Goal: Information Seeking & Learning: Learn about a topic

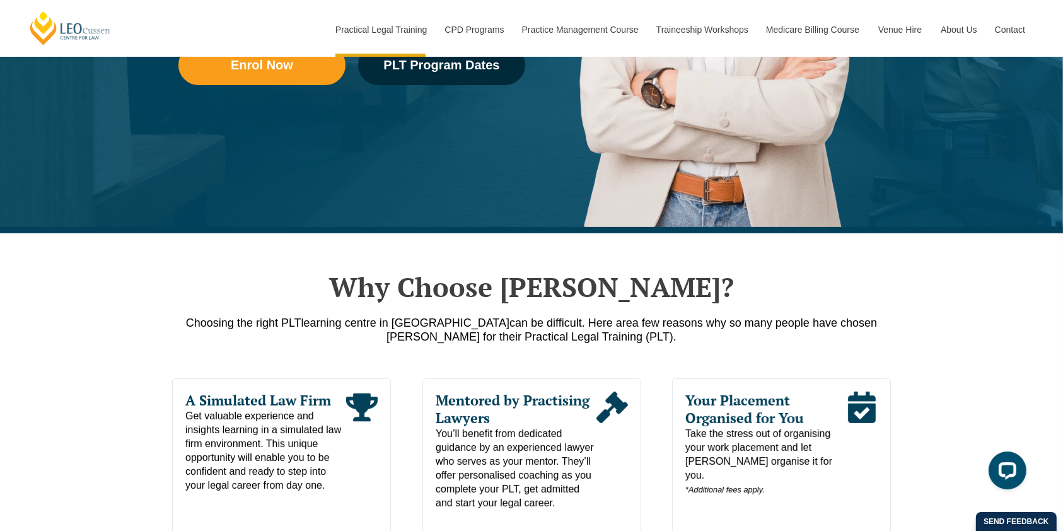
scroll to position [525, 0]
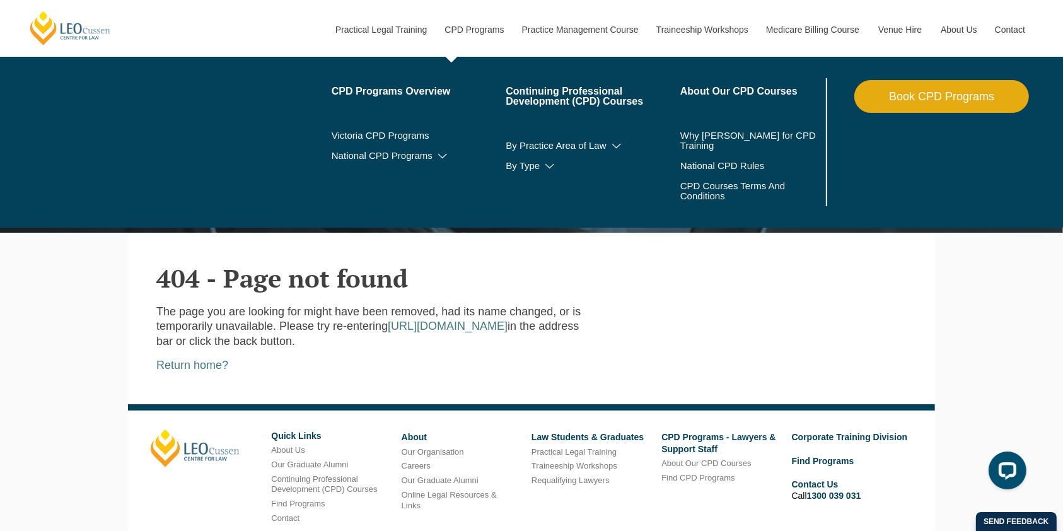
scroll to position [183, 0]
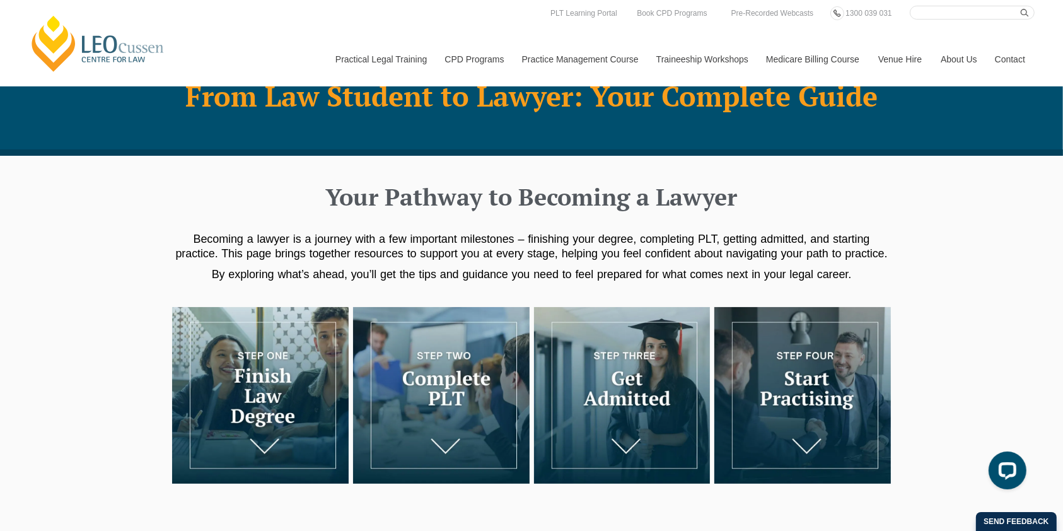
scroll to position [53, 0]
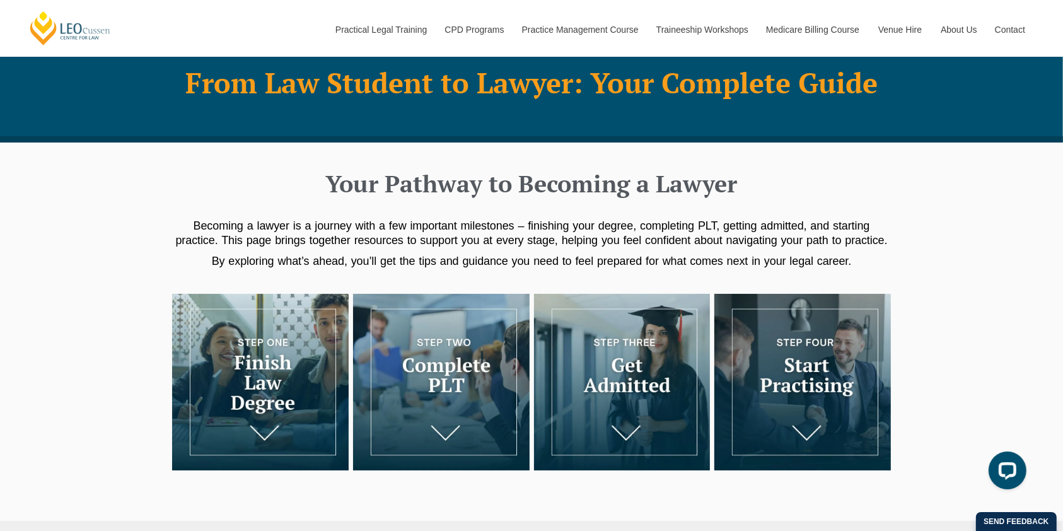
click at [67, 197] on div "Your Pathway to Becoming a Lawyer Becoming a lawyer is a journey with a few imp…" at bounding box center [531, 218] width 1063 height 151
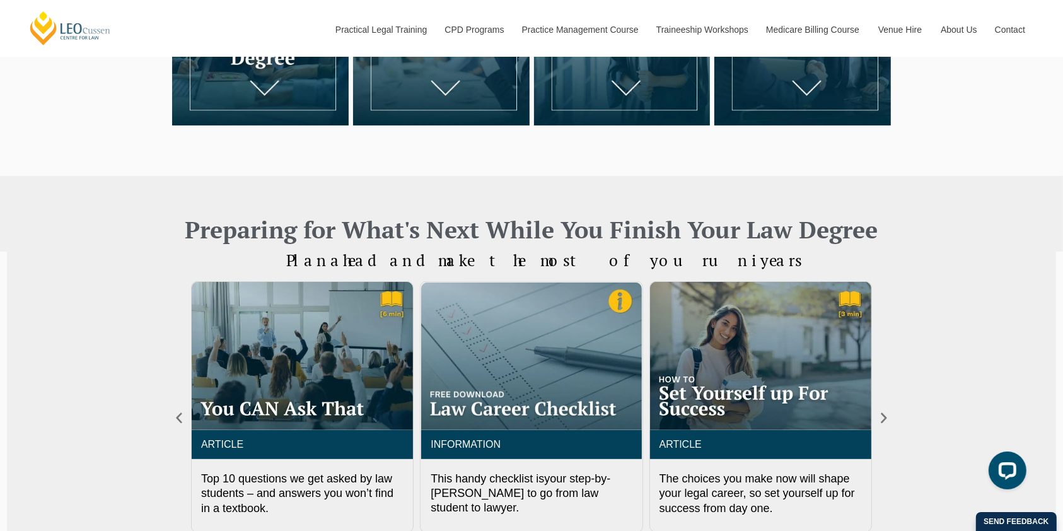
scroll to position [399, 0]
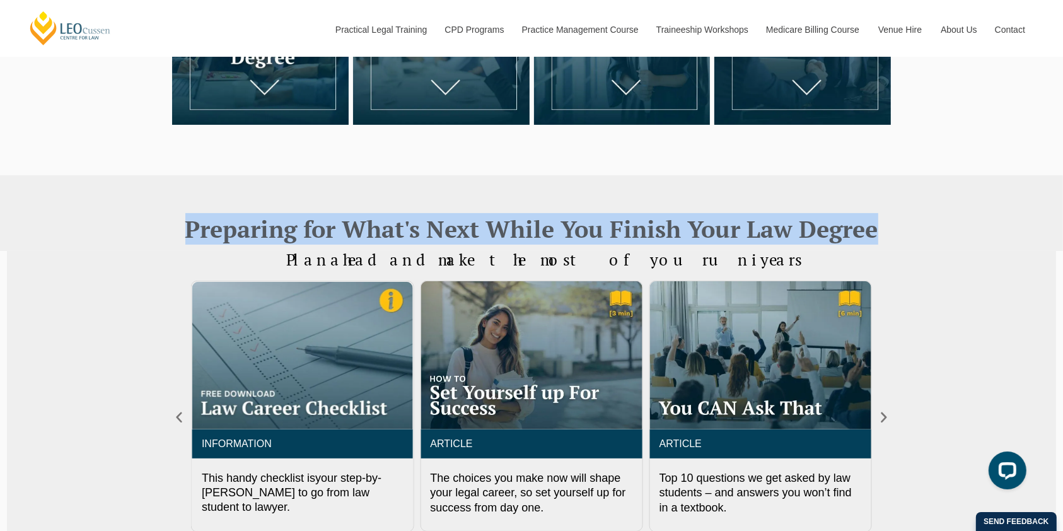
drag, startPoint x: 880, startPoint y: 228, endPoint x: 185, endPoint y: 230, distance: 695.0
click at [185, 230] on h2 "Preparing for What's Next While You Finish Your Law Degree" at bounding box center [531, 229] width 719 height 32
click at [164, 242] on div "Preparing for What's Next While You Finish Your Law Degree" at bounding box center [531, 213] width 1063 height 76
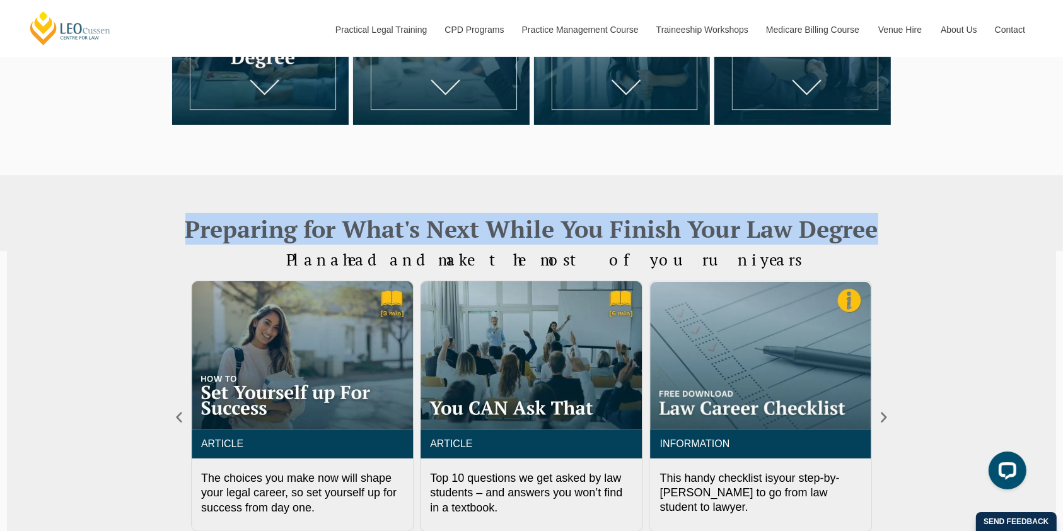
drag, startPoint x: 884, startPoint y: 226, endPoint x: 178, endPoint y: 228, distance: 705.7
click at [178, 228] on h2 "Preparing for What's Next While You Finish Your Law Degree" at bounding box center [531, 229] width 719 height 32
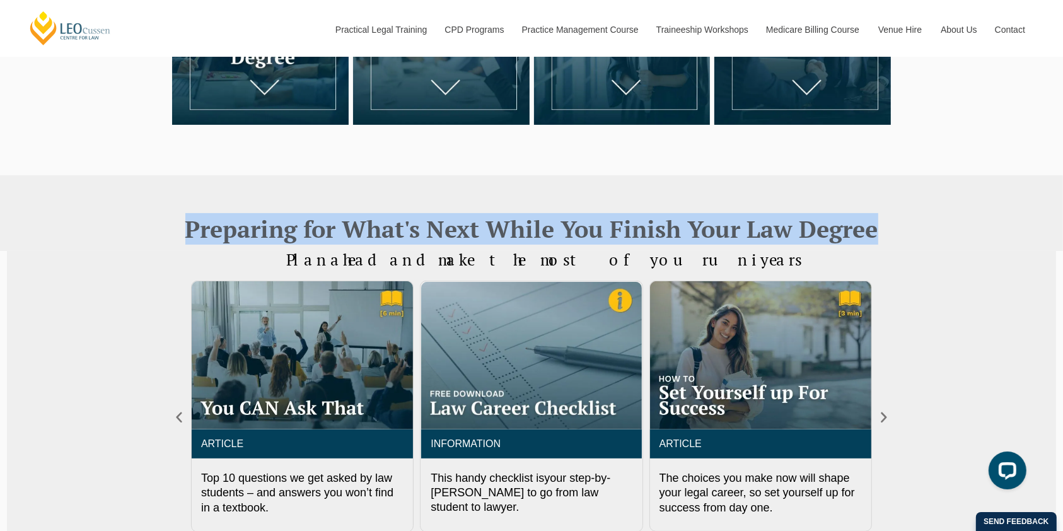
drag, startPoint x: 713, startPoint y: 255, endPoint x: 376, endPoint y: 268, distance: 337.6
click at [376, 268] on div "Plan ahead and make the most of your uni years ARTICLE Top 10 questions we get …" at bounding box center [532, 434] width 1050 height 366
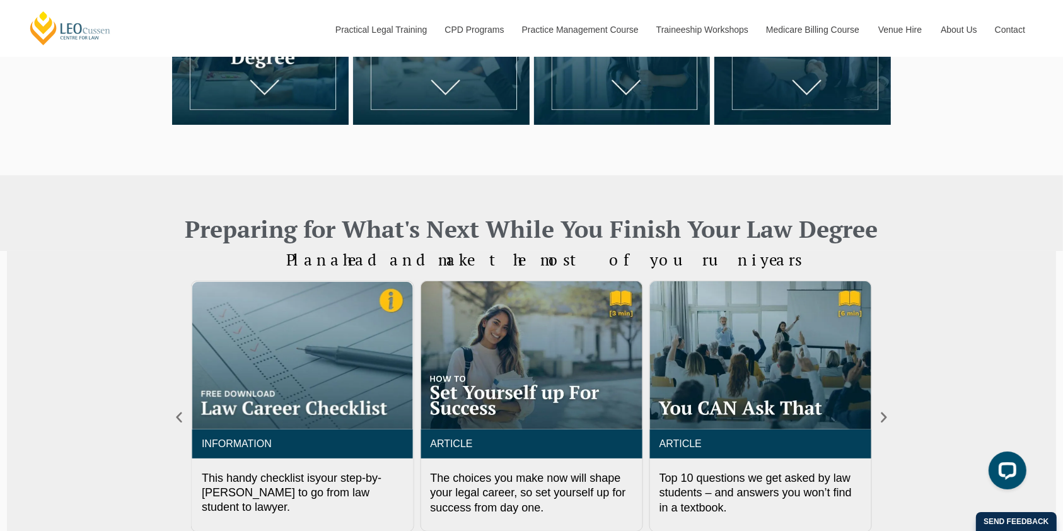
click at [341, 236] on h2 "Preparing for What's Next While You Finish Your Law Degree" at bounding box center [531, 229] width 719 height 32
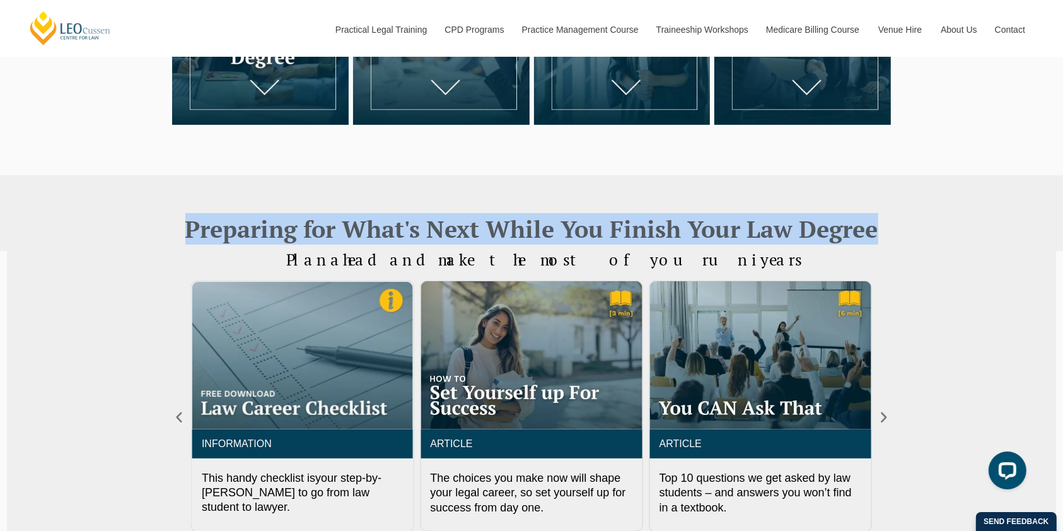
click at [341, 236] on h2 "Preparing for What's Next While You Finish Your Law Degree" at bounding box center [531, 229] width 719 height 32
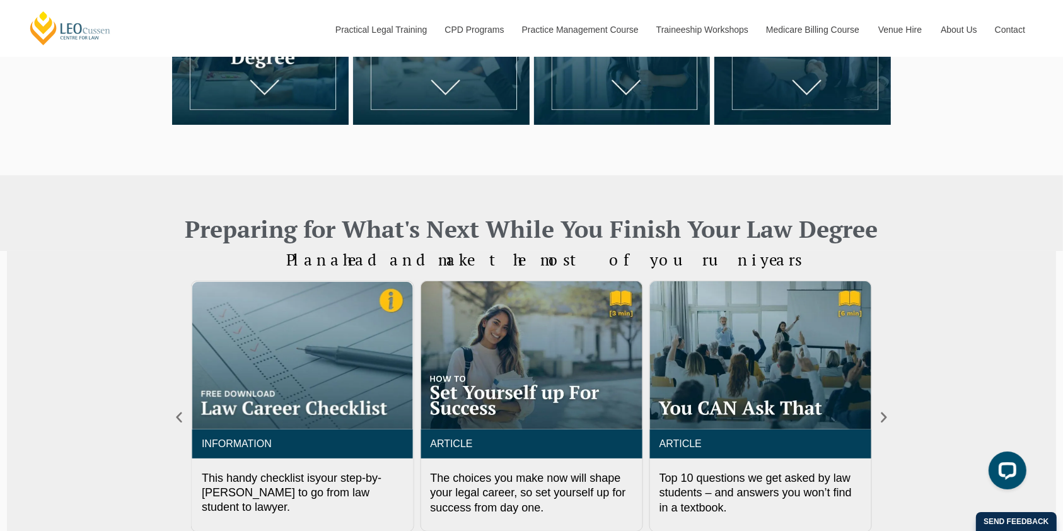
click at [412, 263] on span "ahead and make the most of your" at bounding box center [519, 259] width 378 height 21
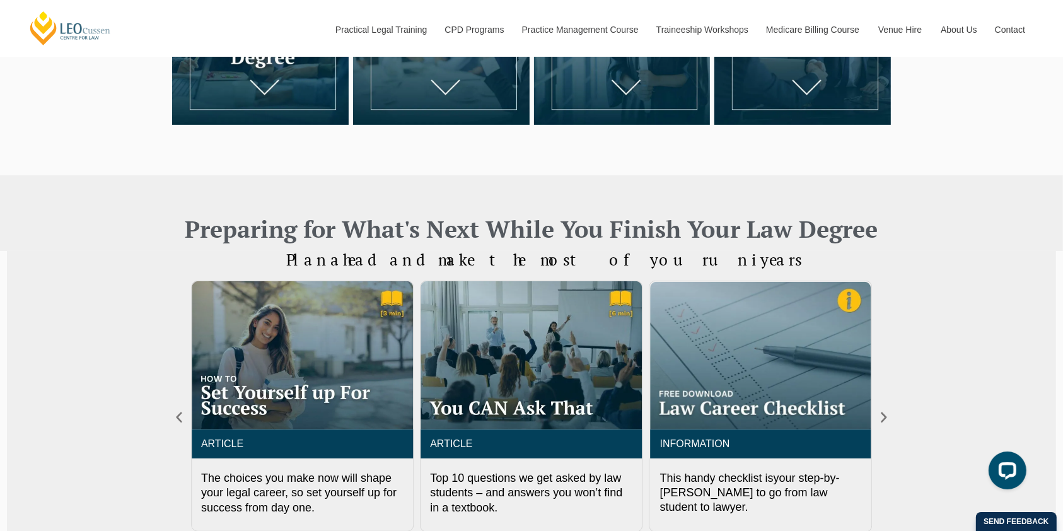
click at [387, 262] on span "Plan ahead and make the most of your uni years" at bounding box center [544, 259] width 516 height 21
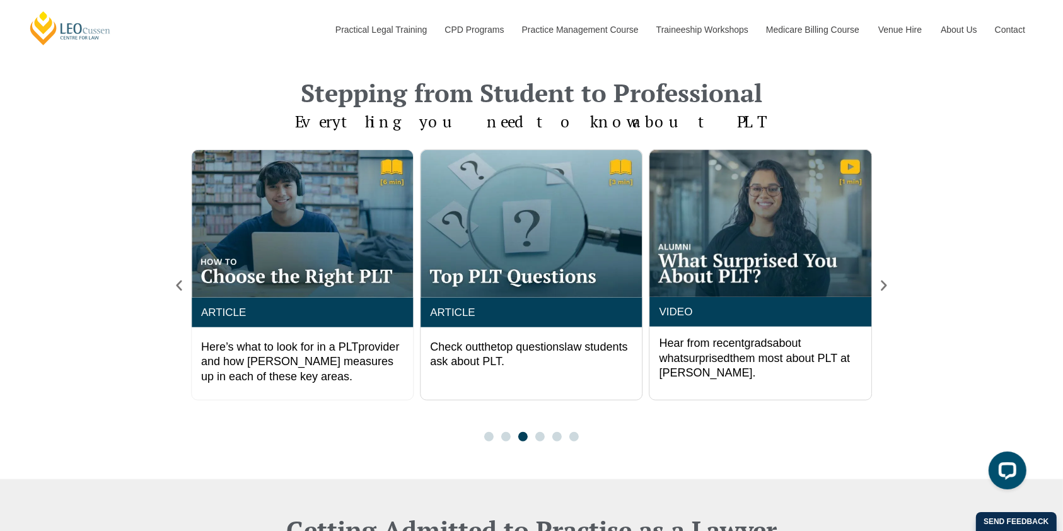
scroll to position [976, 0]
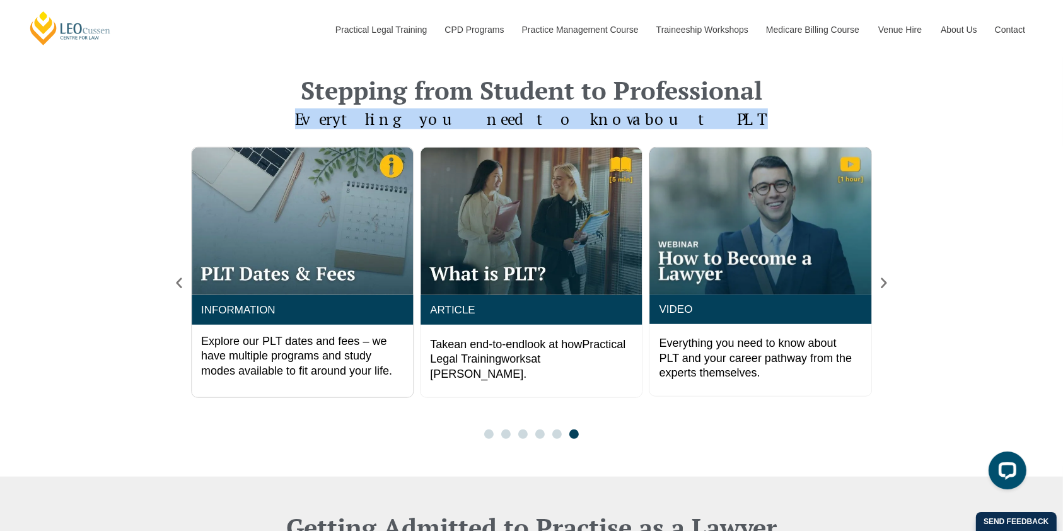
drag, startPoint x: 673, startPoint y: 120, endPoint x: 394, endPoint y: 117, distance: 278.8
click at [394, 117] on h4 "Everything you need to know about PLT" at bounding box center [531, 119] width 719 height 18
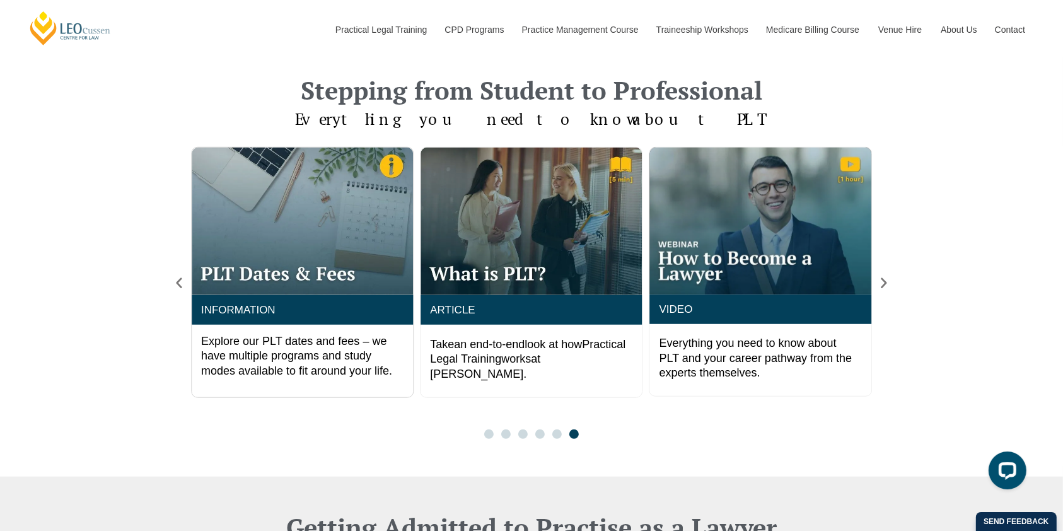
click at [518, 87] on h2 "Stepping from Student to Professional" at bounding box center [531, 90] width 719 height 25
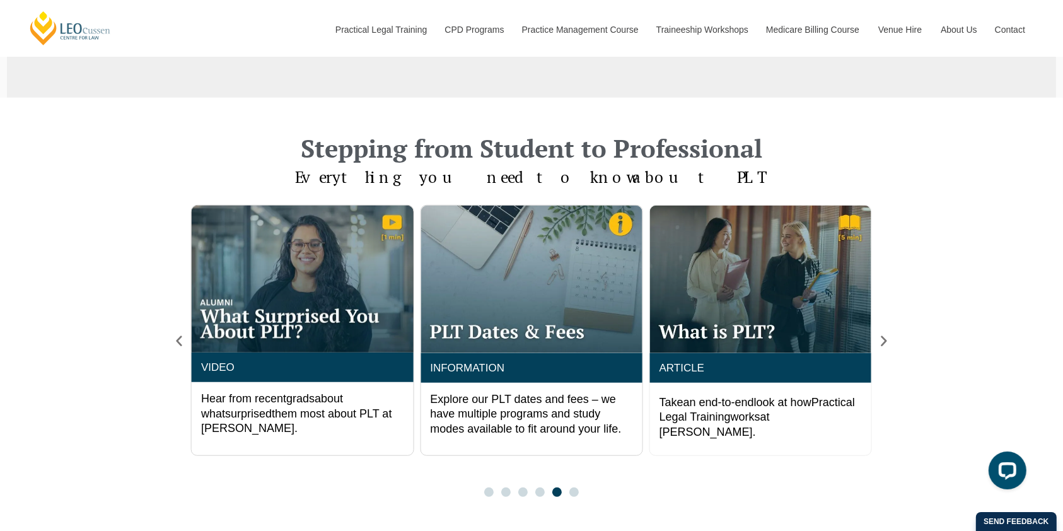
scroll to position [916, 0]
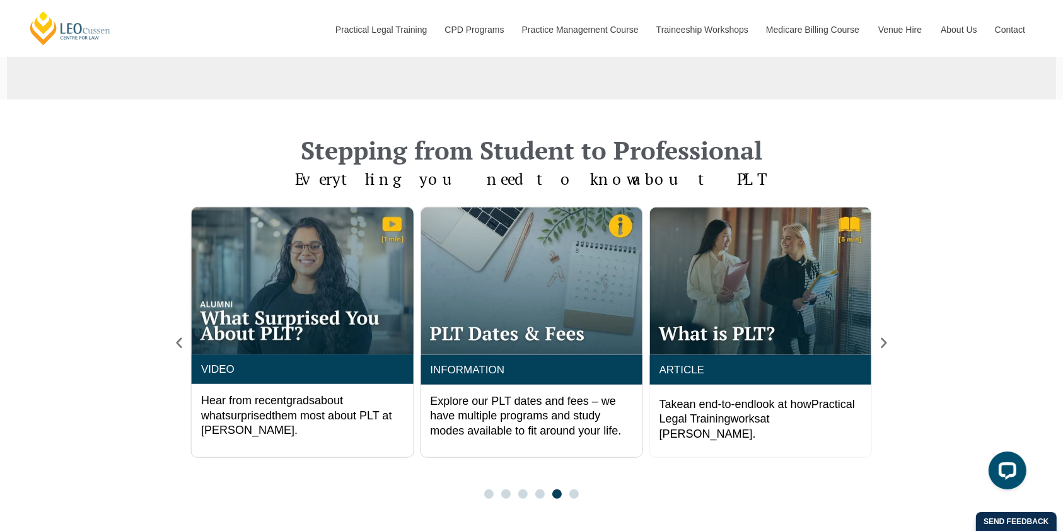
drag, startPoint x: 477, startPoint y: 151, endPoint x: 621, endPoint y: 155, distance: 143.2
click at [477, 151] on h2 "Stepping from Student to Professional" at bounding box center [531, 149] width 719 height 25
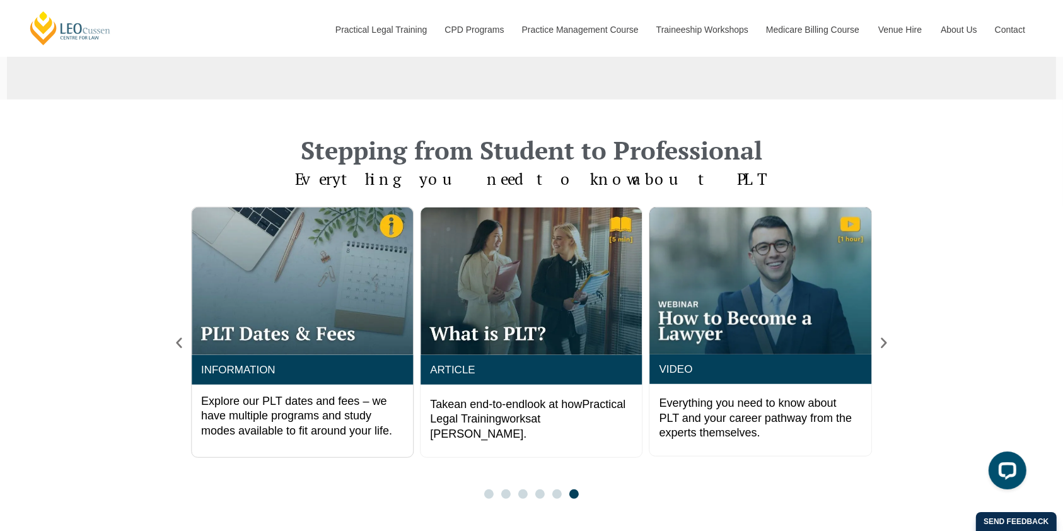
drag, startPoint x: 766, startPoint y: 149, endPoint x: 415, endPoint y: 134, distance: 351.6
drag, startPoint x: 415, startPoint y: 134, endPoint x: 291, endPoint y: 163, distance: 127.1
click at [291, 163] on div "Stepping from Student to Professional" at bounding box center [531, 159] width 719 height 44
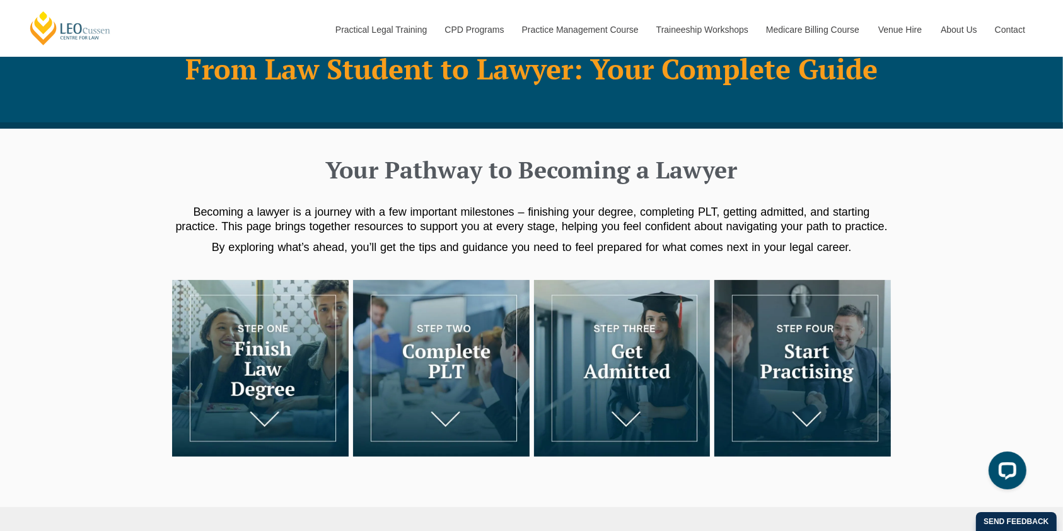
scroll to position [69, 0]
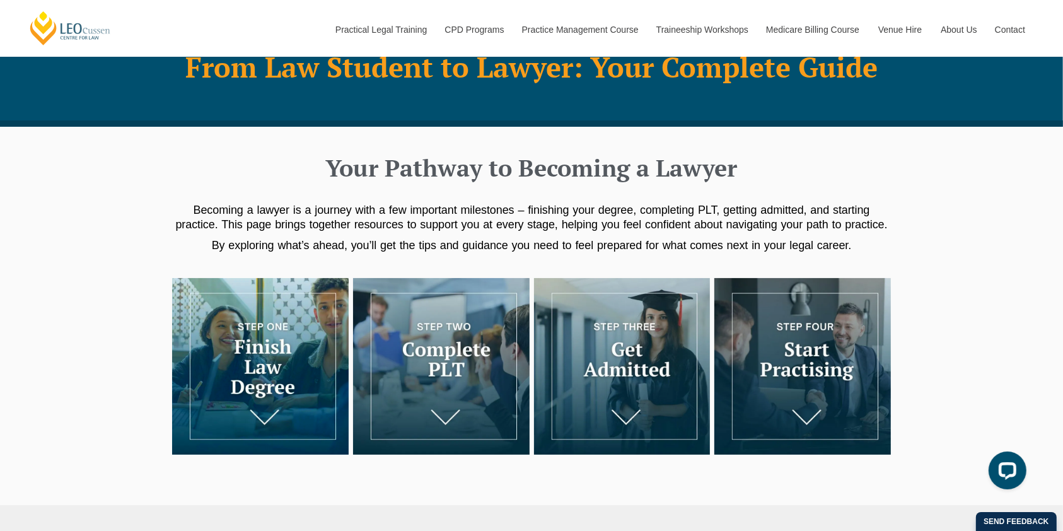
click at [246, 330] on img at bounding box center [260, 366] width 177 height 177
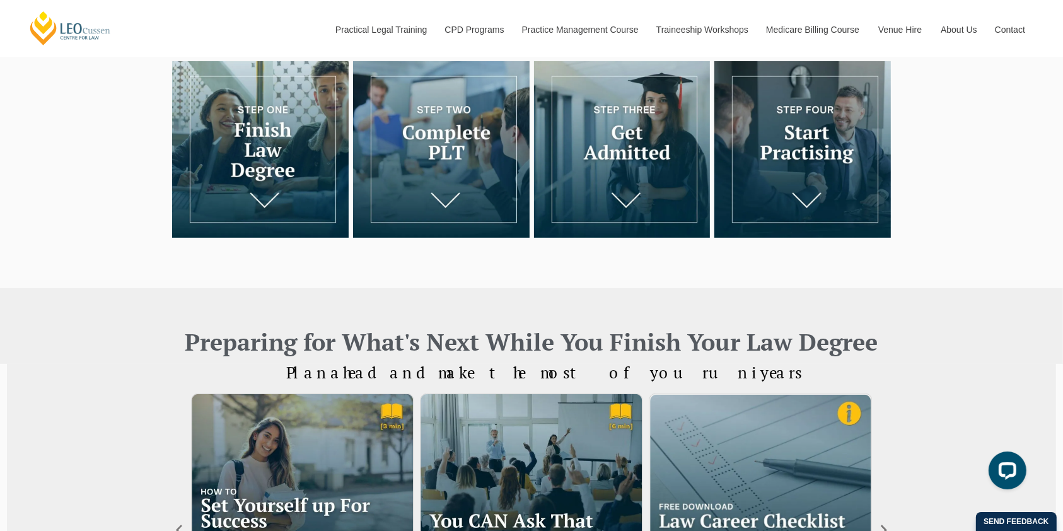
scroll to position [287, 0]
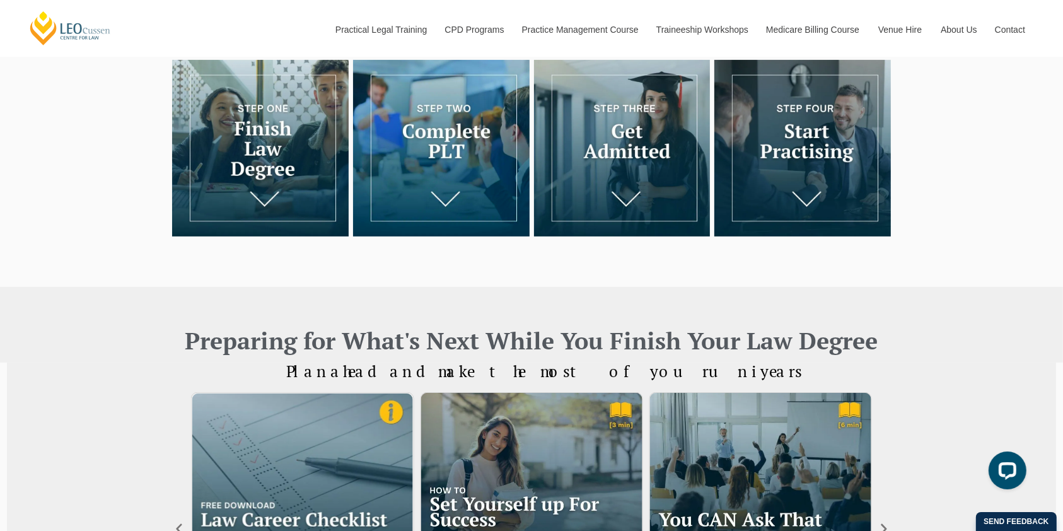
click at [444, 156] on img at bounding box center [441, 148] width 177 height 177
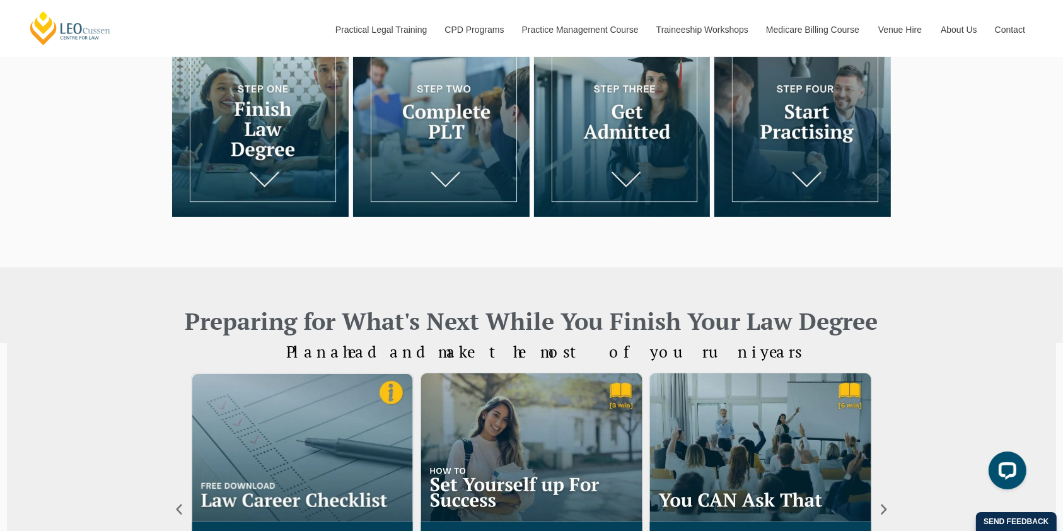
scroll to position [306, 0]
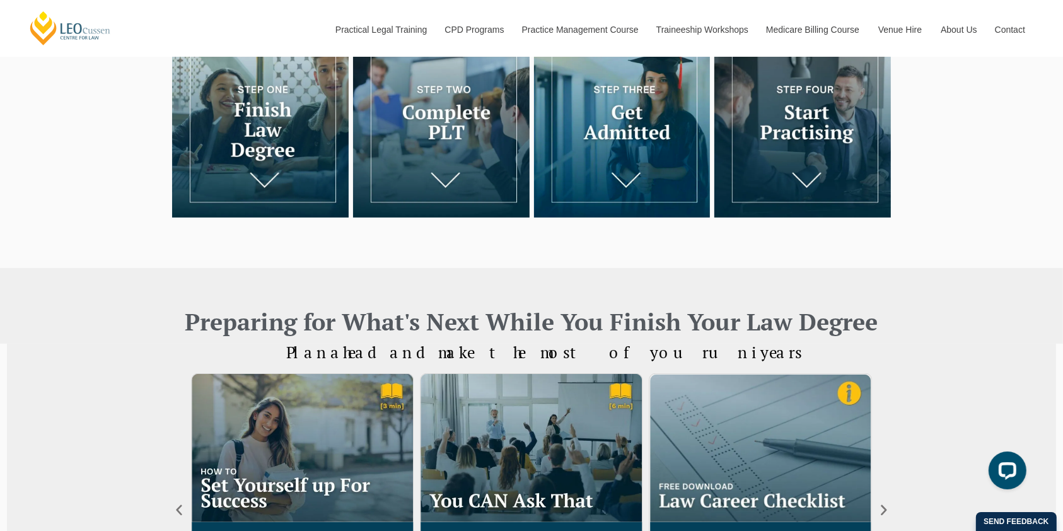
click at [638, 138] on img at bounding box center [622, 129] width 177 height 177
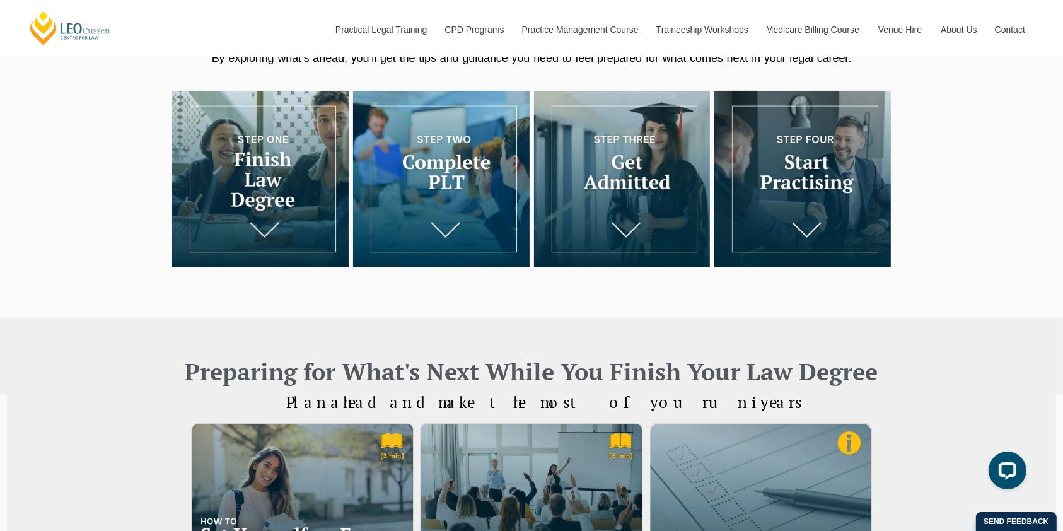
scroll to position [257, 0]
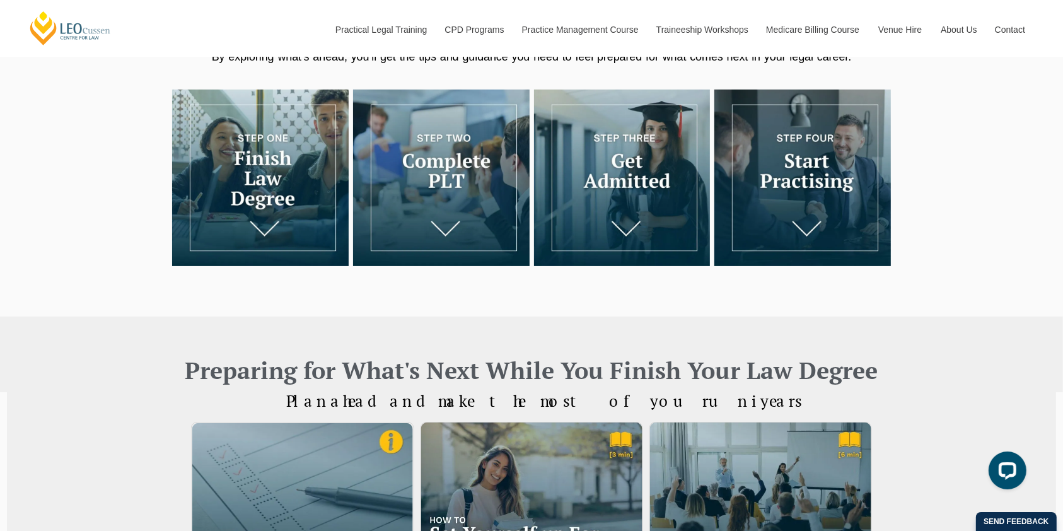
click at [66, 209] on div at bounding box center [531, 203] width 1063 height 227
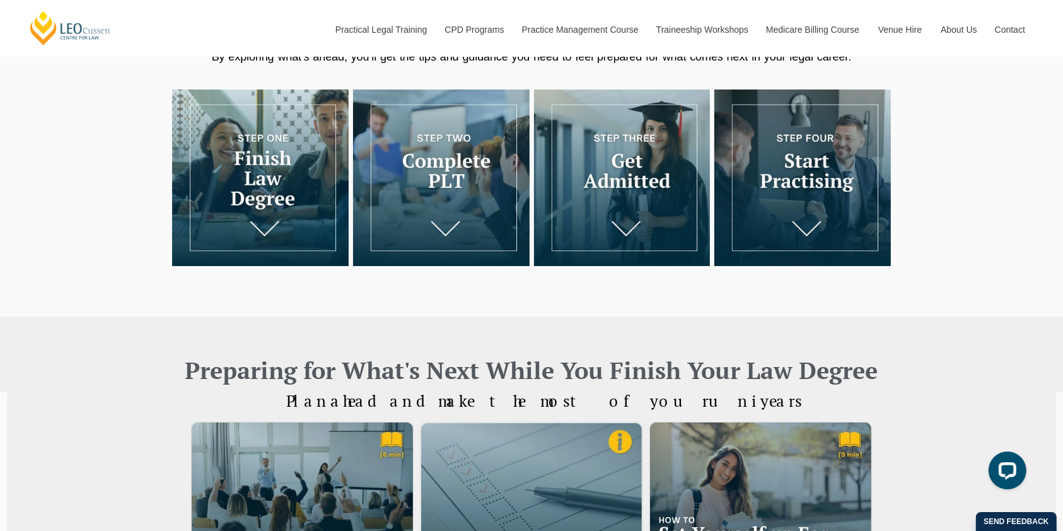
drag, startPoint x: 386, startPoint y: 398, endPoint x: 718, endPoint y: 401, distance: 332.4
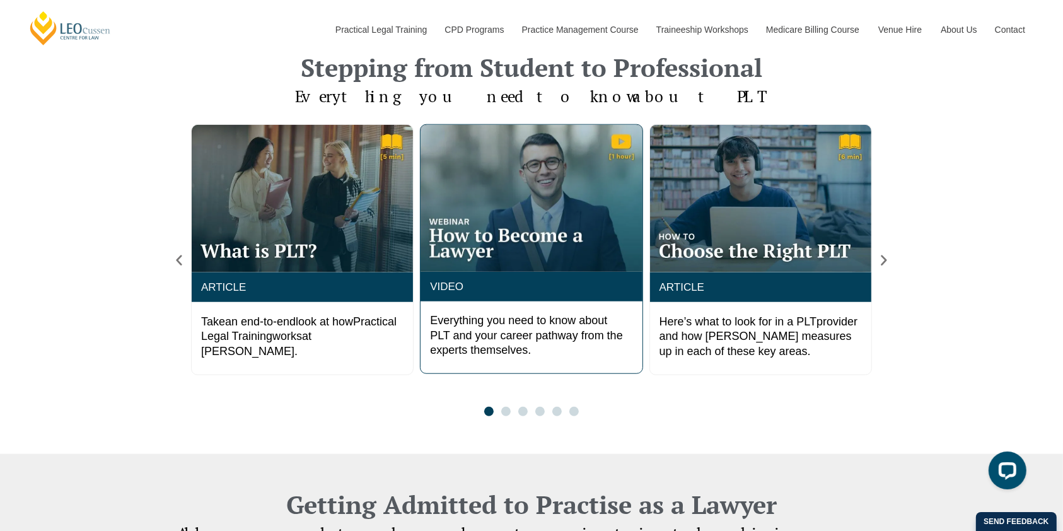
scroll to position [1000, 0]
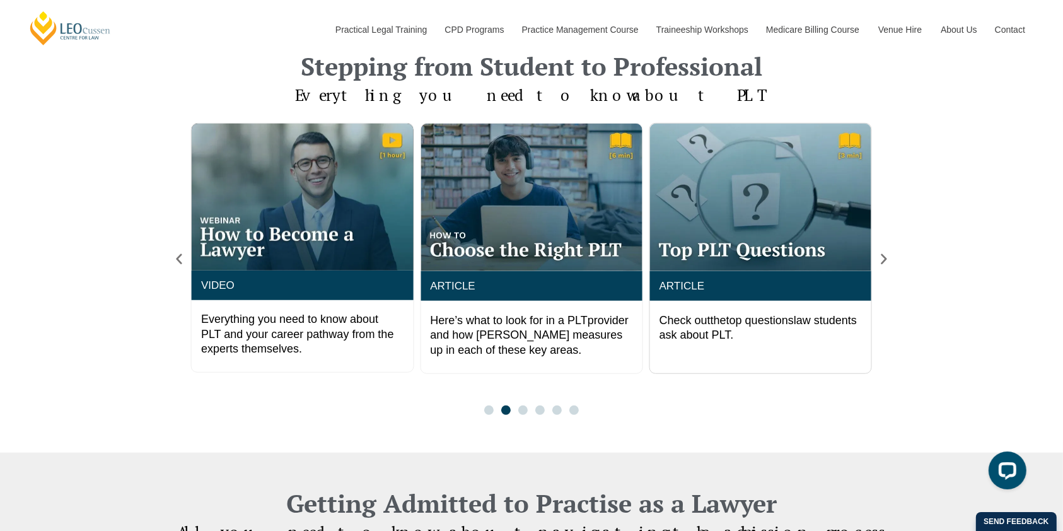
click at [109, 376] on div "Stepping from Student to Professional Everything you need to know about PLT ART…" at bounding box center [531, 235] width 1063 height 438
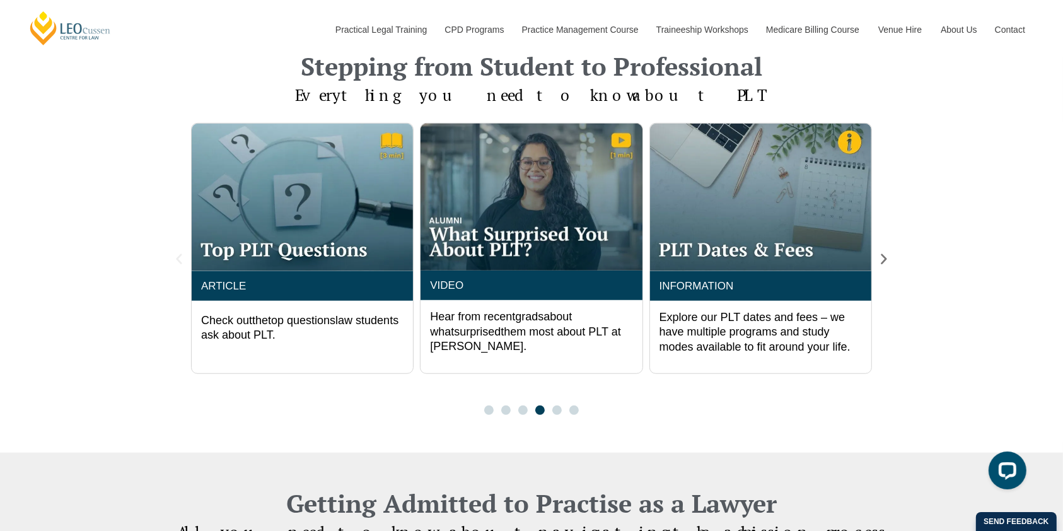
click at [177, 255] on icon "Previous slide" at bounding box center [179, 259] width 14 height 14
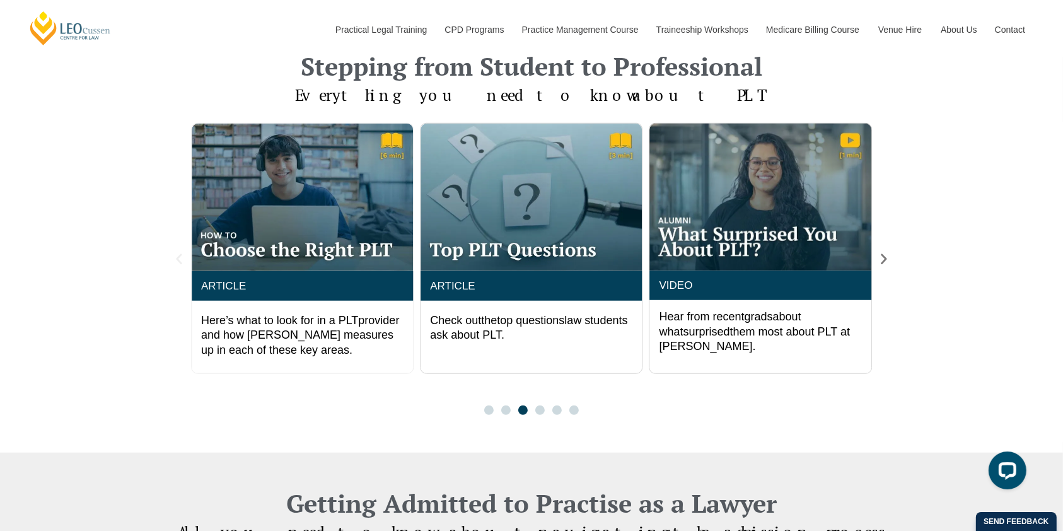
click at [177, 262] on icon "Previous slide" at bounding box center [179, 259] width 14 height 14
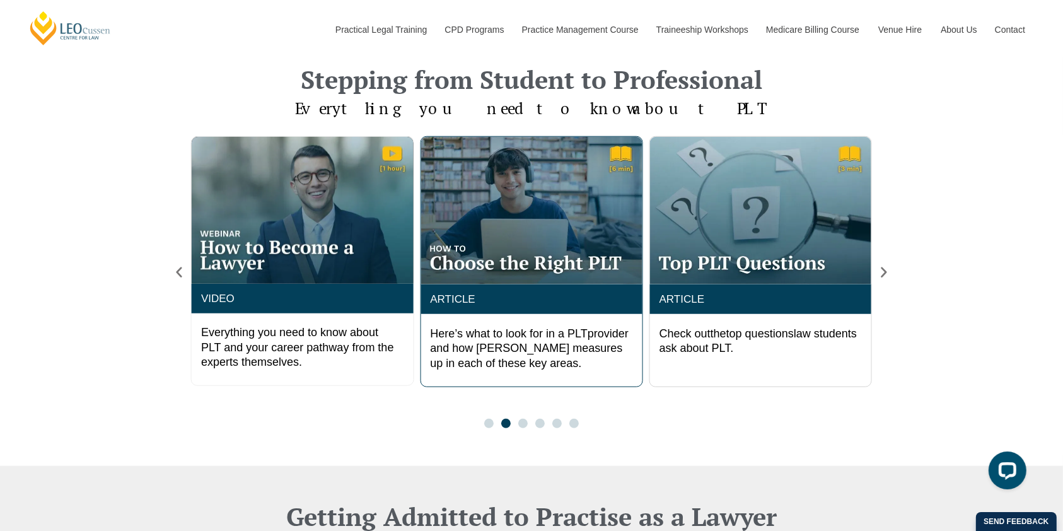
scroll to position [986, 0]
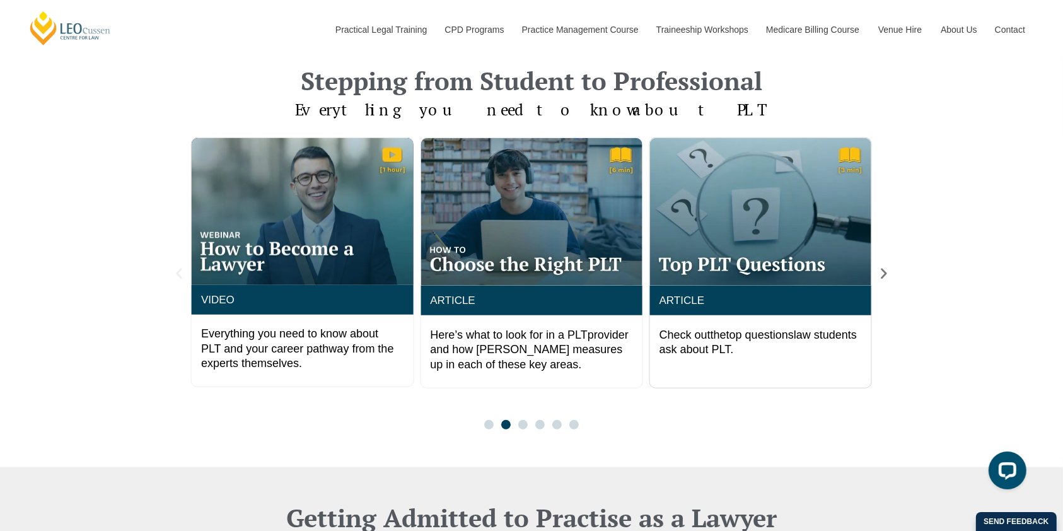
click at [182, 274] on icon "Previous slide" at bounding box center [179, 274] width 14 height 14
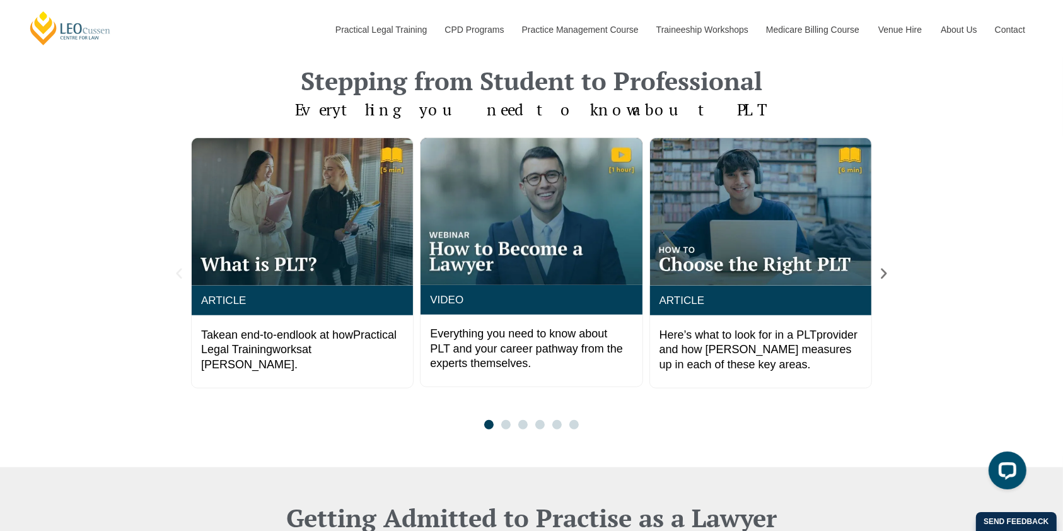
click at [182, 274] on icon "Previous slide" at bounding box center [179, 274] width 14 height 14
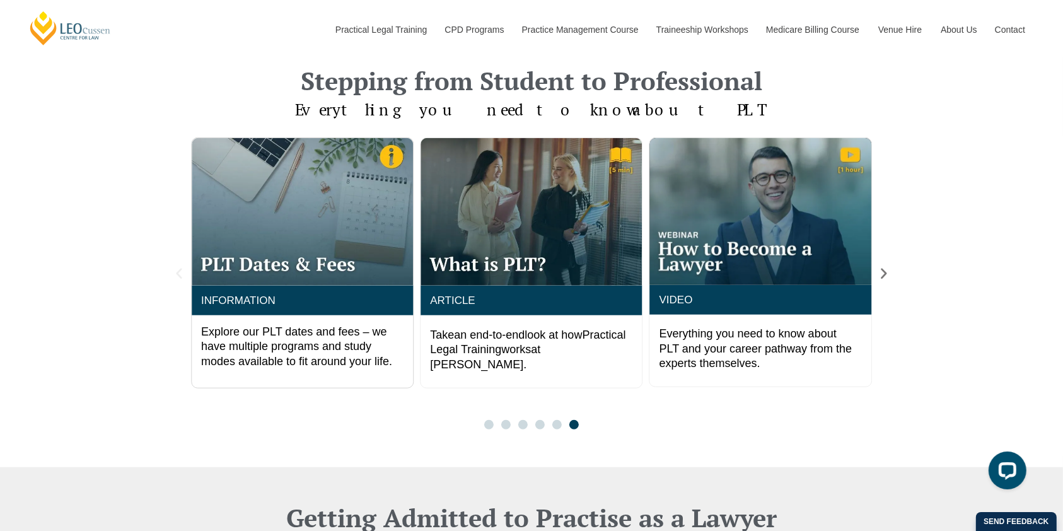
click at [182, 271] on icon "Previous slide" at bounding box center [179, 274] width 14 height 14
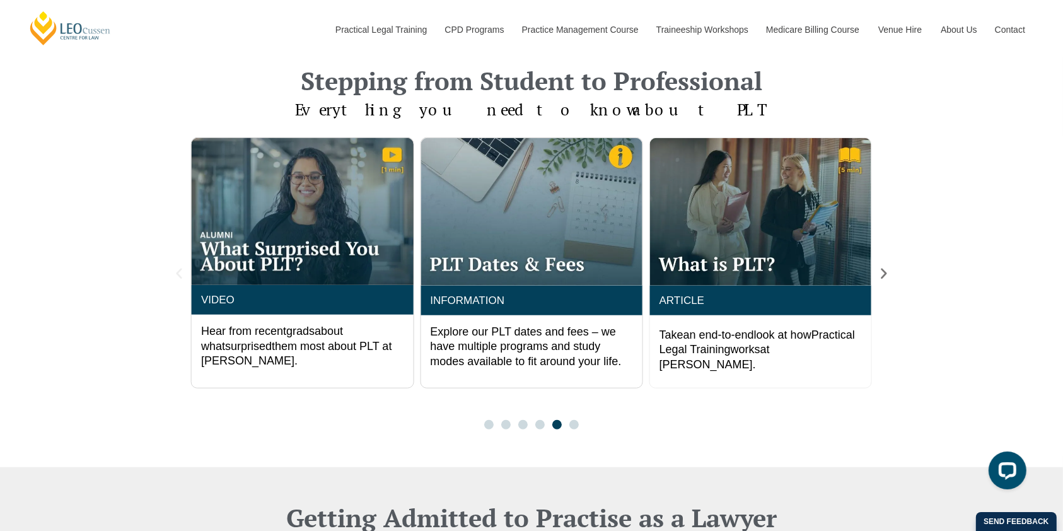
click at [182, 271] on icon "Previous slide" at bounding box center [179, 274] width 14 height 14
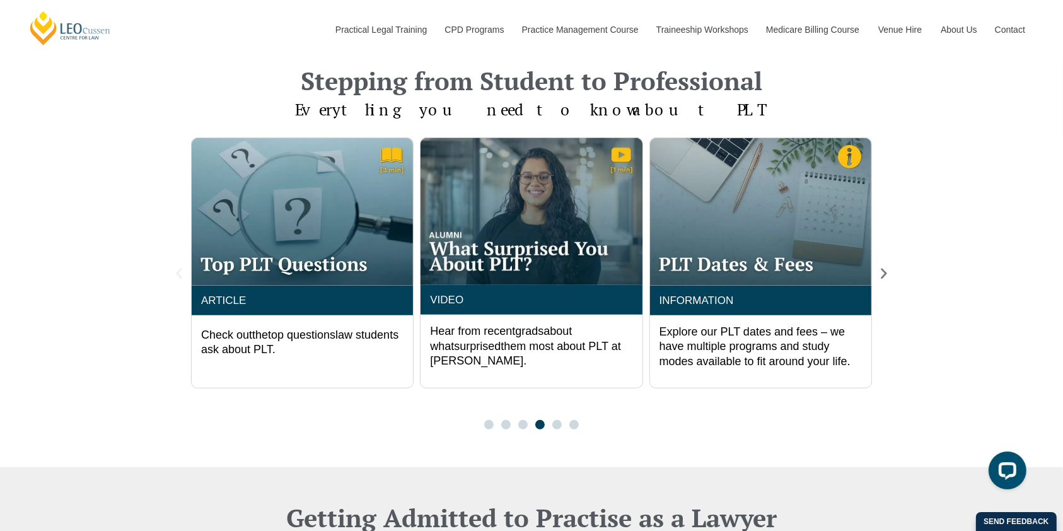
click at [182, 271] on icon "Previous slide" at bounding box center [179, 274] width 14 height 14
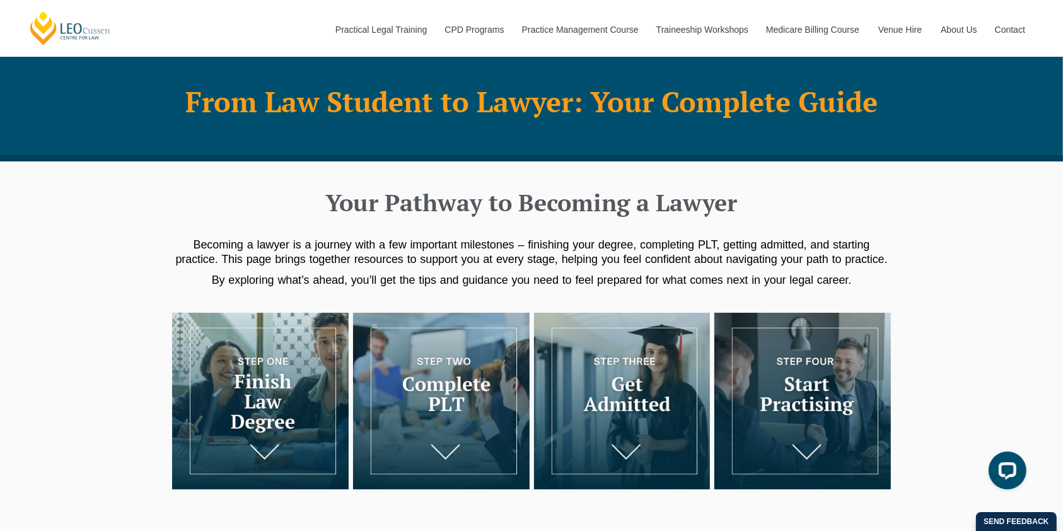
scroll to position [0, 0]
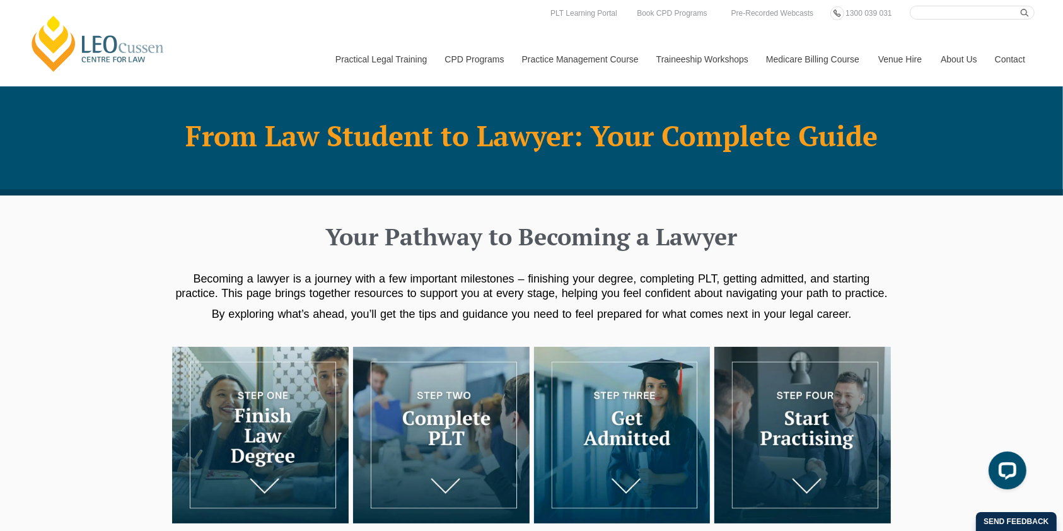
click at [621, 425] on img at bounding box center [622, 435] width 177 height 177
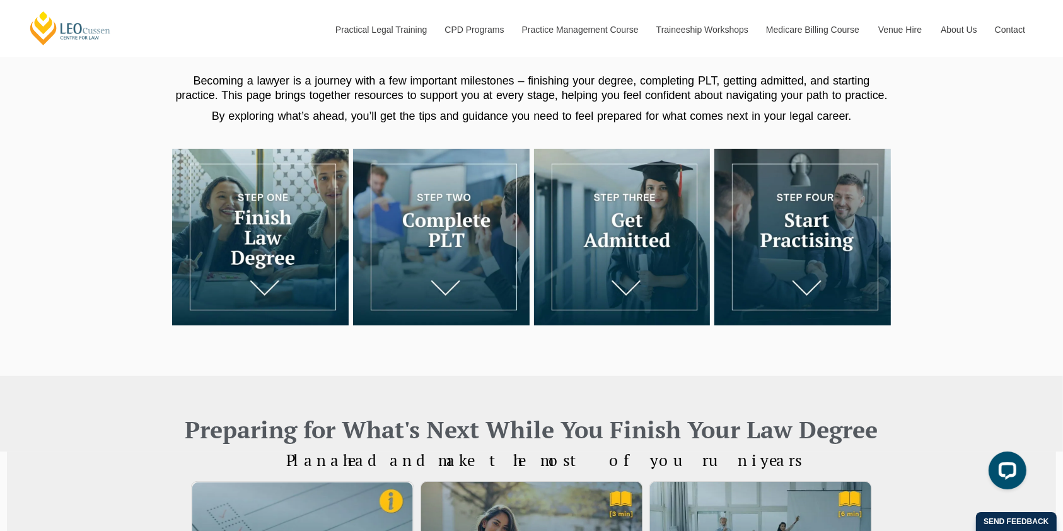
scroll to position [197, 0]
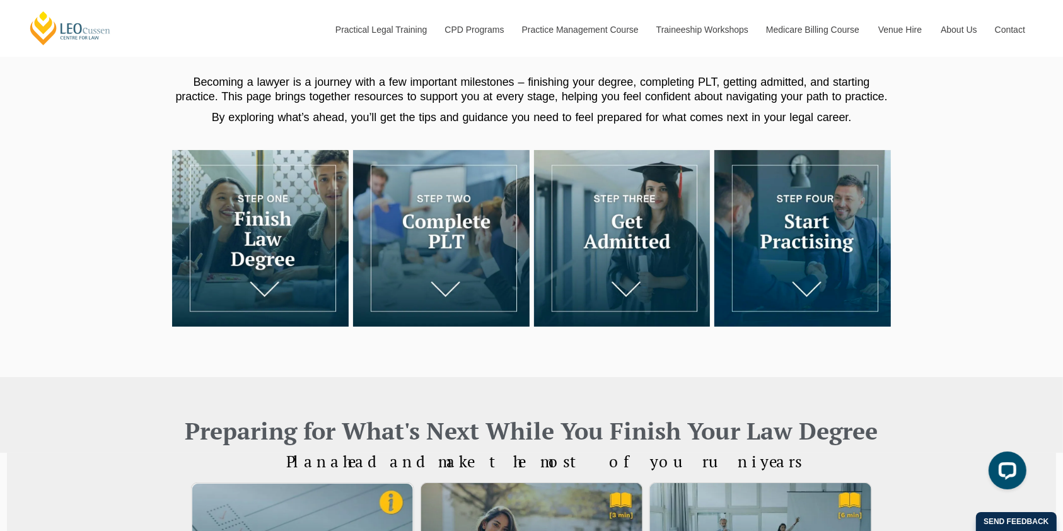
click at [806, 233] on img at bounding box center [803, 238] width 177 height 177
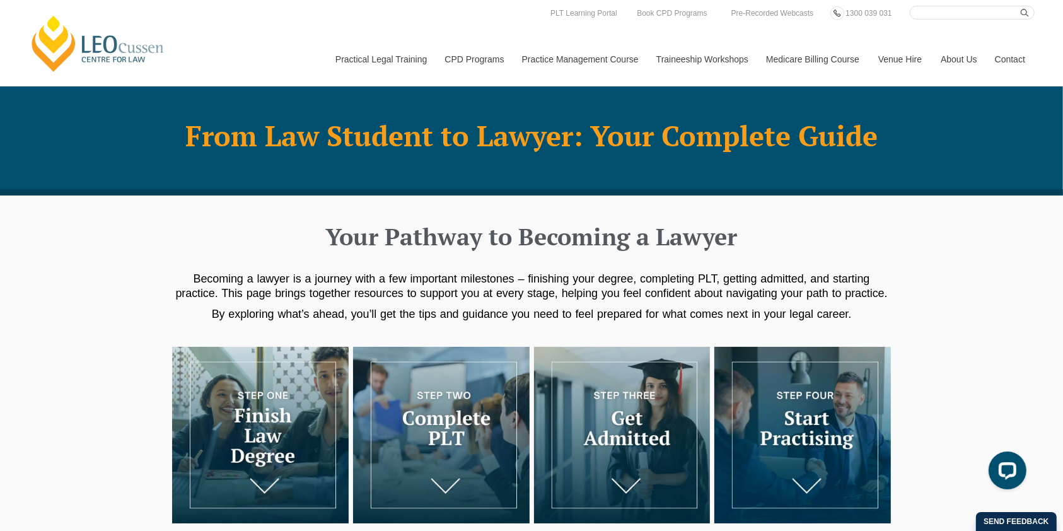
click at [788, 426] on img at bounding box center [803, 435] width 177 height 177
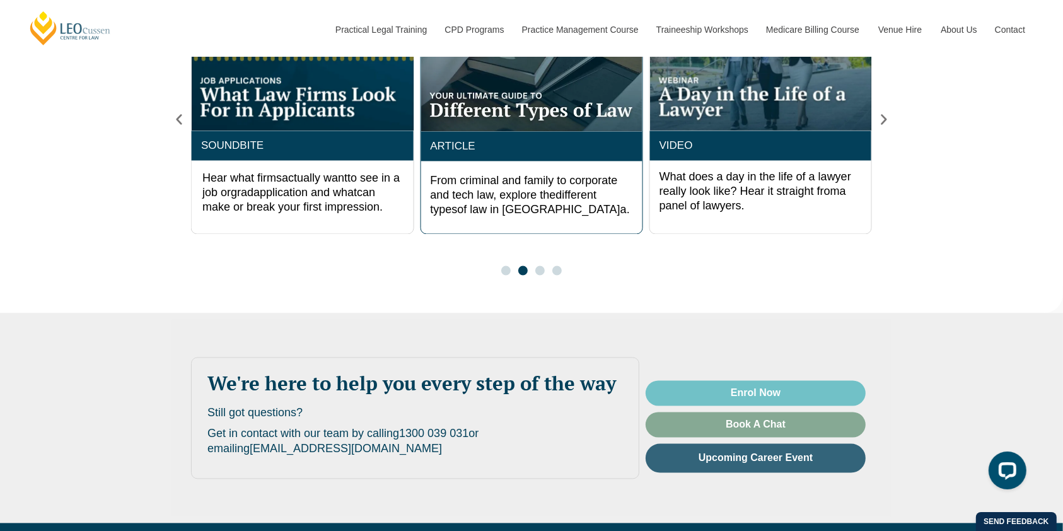
scroll to position [2438, 0]
click at [539, 266] on span "Go to slide 3" at bounding box center [539, 270] width 9 height 9
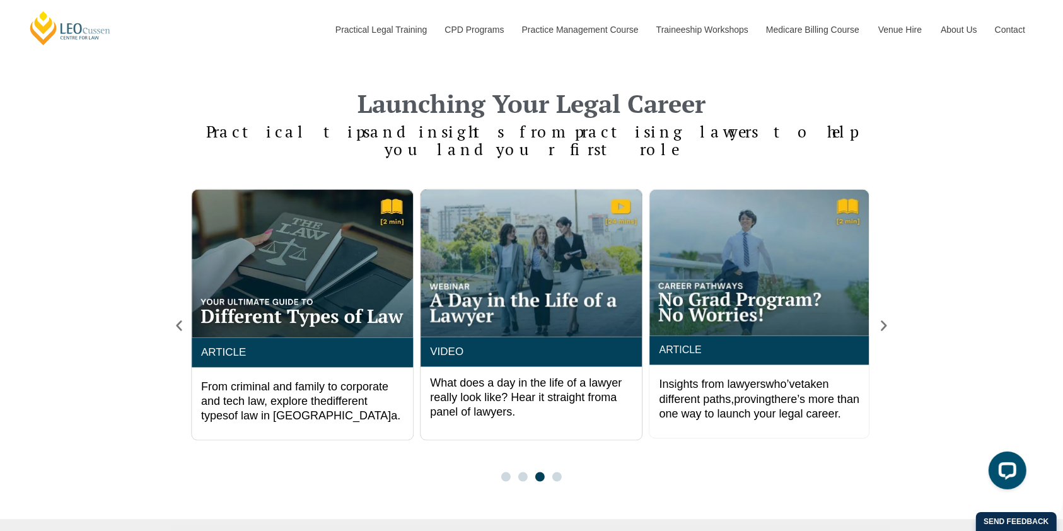
scroll to position [2230, 0]
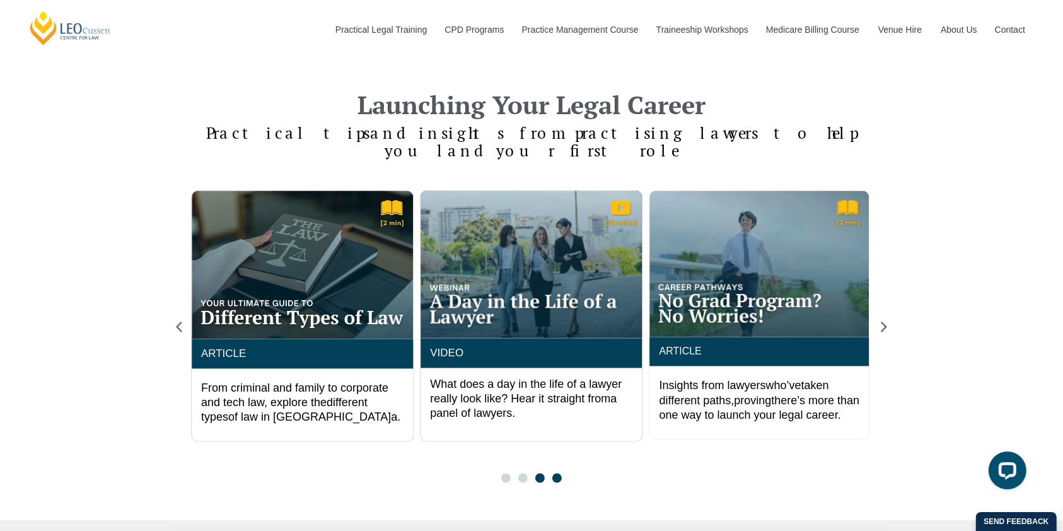
click at [555, 474] on span "Go to slide 4" at bounding box center [556, 478] width 9 height 9
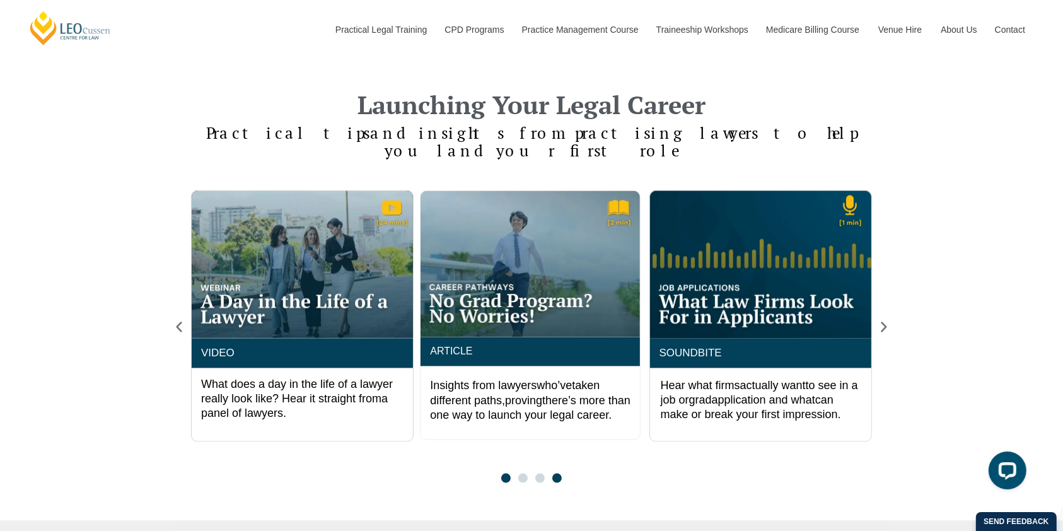
click at [503, 474] on span "Go to slide 1" at bounding box center [505, 478] width 9 height 9
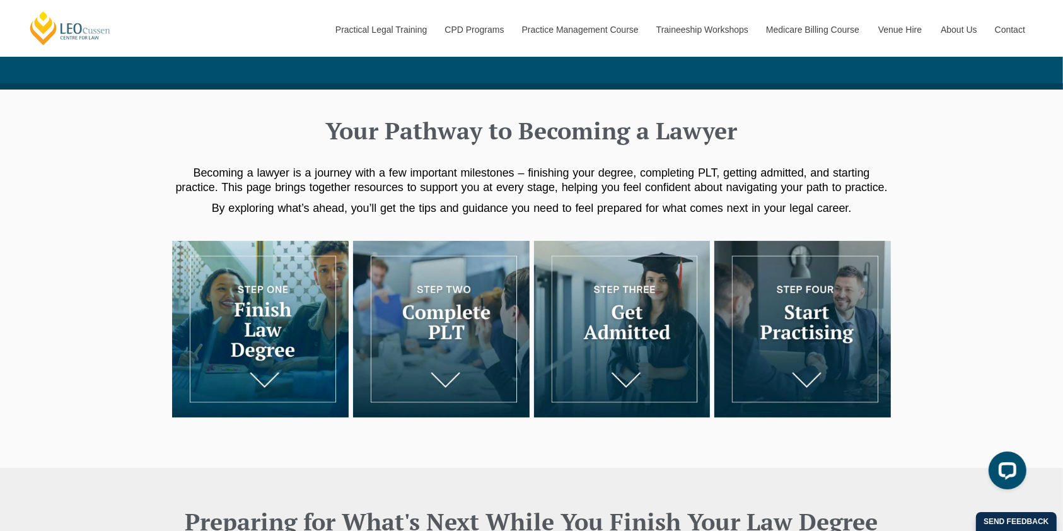
scroll to position [109, 0]
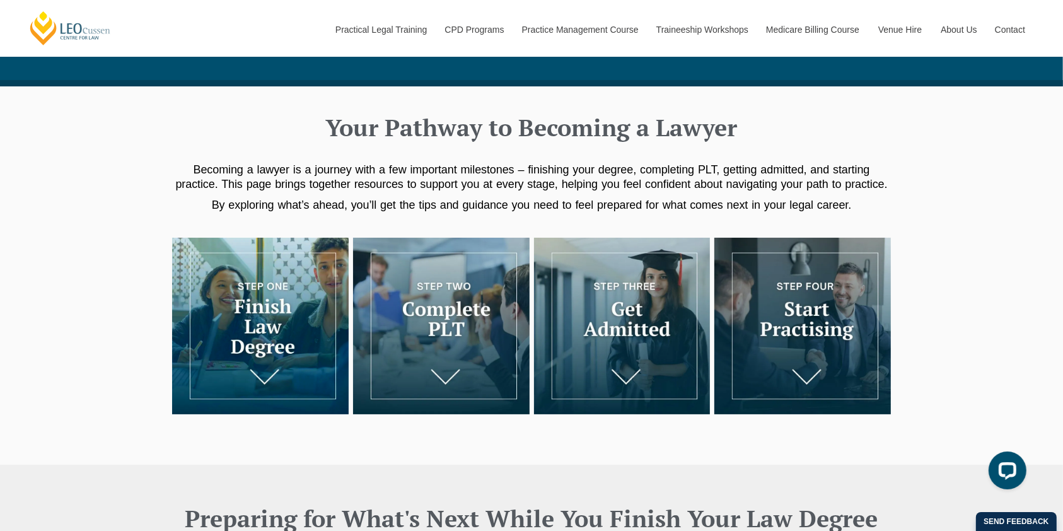
click at [273, 327] on img at bounding box center [260, 326] width 177 height 177
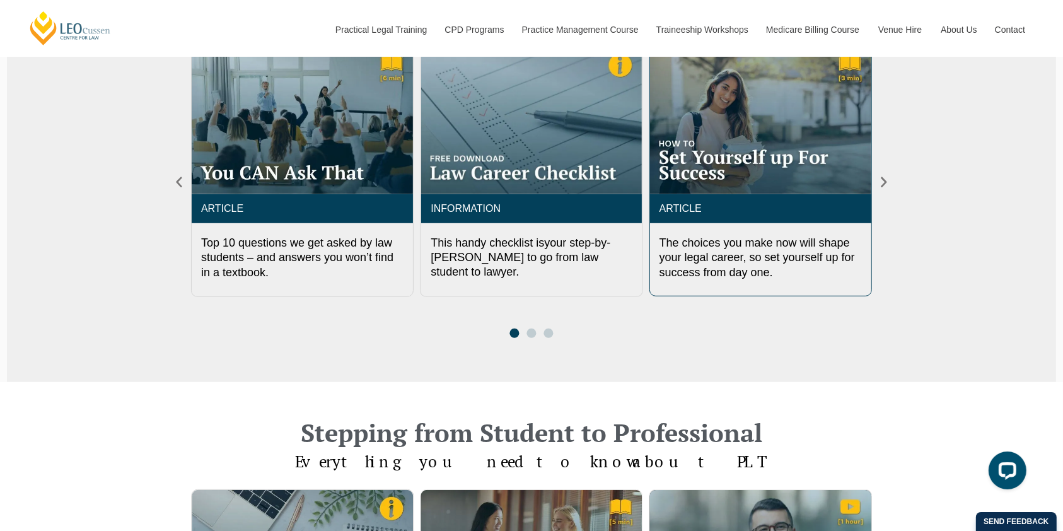
scroll to position [637, 0]
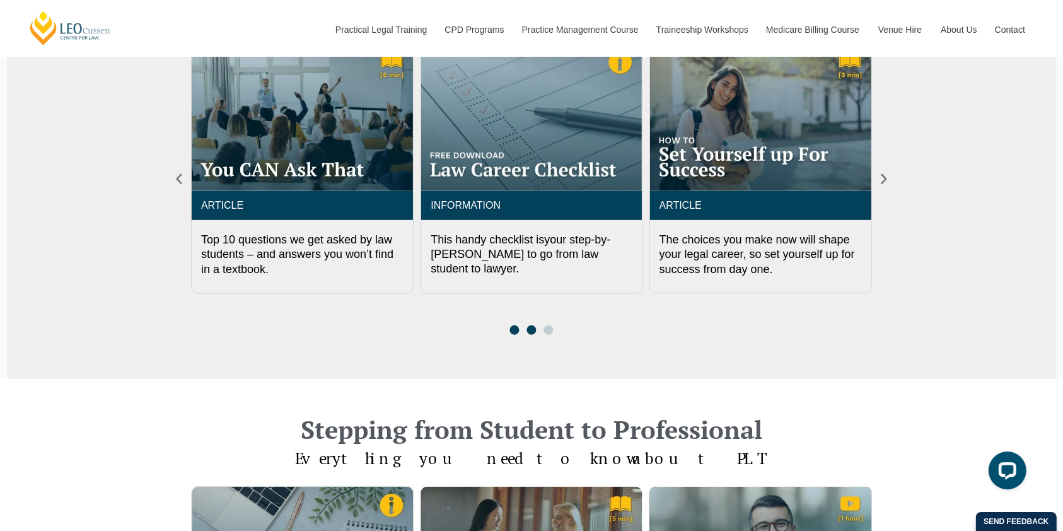
click at [533, 330] on span "Go to slide 2" at bounding box center [531, 329] width 9 height 9
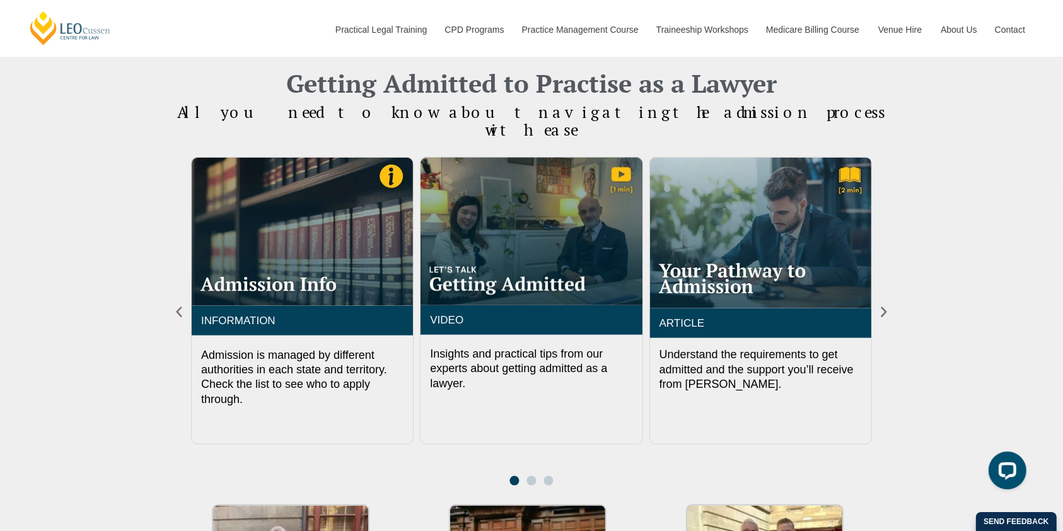
scroll to position [1422, 0]
